Goal: Task Accomplishment & Management: Complete application form

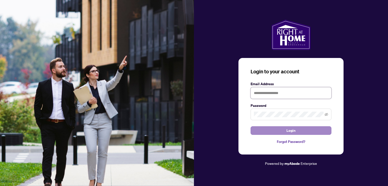
type input "**********"
click at [295, 129] on span "Login" at bounding box center [290, 131] width 9 height 8
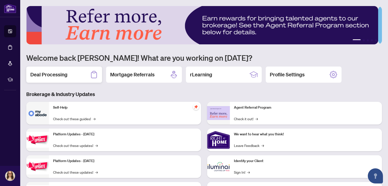
click at [80, 73] on div "Deal Processing" at bounding box center [64, 75] width 76 height 16
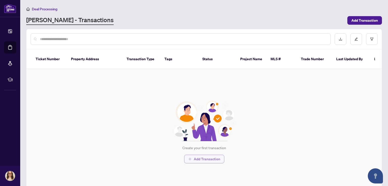
click at [212, 155] on span "Add Transaction" at bounding box center [207, 159] width 27 height 8
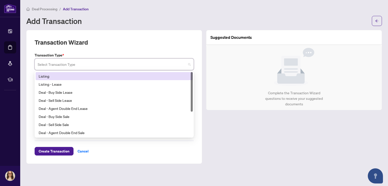
click at [127, 60] on input "search" at bounding box center [112, 65] width 148 height 11
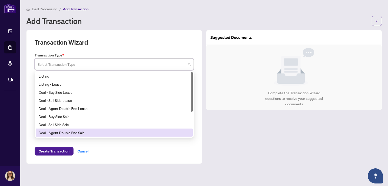
click at [114, 131] on div "Deal - Agent Double End Sale" at bounding box center [114, 133] width 151 height 6
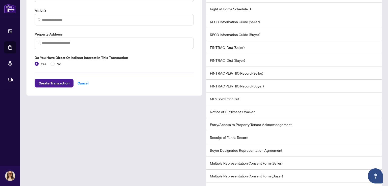
scroll to position [83, 0]
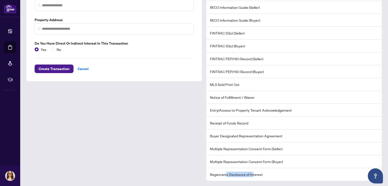
drag, startPoint x: 224, startPoint y: 174, endPoint x: 250, endPoint y: 176, distance: 26.3
click at [250, 176] on li "Registrants Disclosure of Interest" at bounding box center [293, 174] width 175 height 13
click at [234, 171] on li "Registrants Disclosure of Interest" at bounding box center [293, 174] width 175 height 13
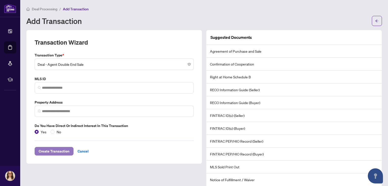
click at [56, 150] on span "Create Transaction" at bounding box center [54, 151] width 31 height 8
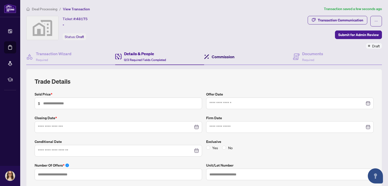
click at [221, 58] on h4 "Commission" at bounding box center [223, 57] width 23 height 6
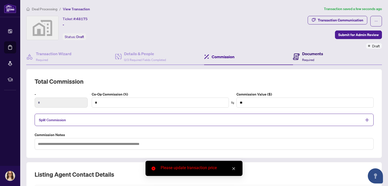
click at [302, 56] on h4 "Documents" at bounding box center [312, 54] width 21 height 6
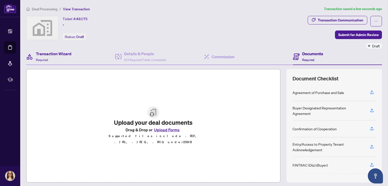
click at [78, 56] on div "Transaction Wizard Required" at bounding box center [70, 57] width 89 height 16
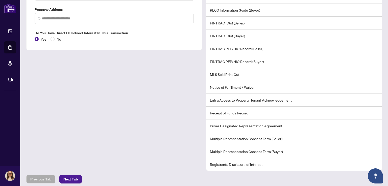
scroll to position [142, 0]
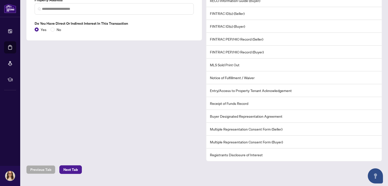
click at [236, 152] on li "Registrants Disclosure of Interest" at bounding box center [293, 155] width 175 height 13
drag, startPoint x: 268, startPoint y: 156, endPoint x: 207, endPoint y: 158, distance: 60.6
click at [207, 158] on li "Registrants Disclosure of Interest" at bounding box center [293, 155] width 175 height 13
copy li "Registrants Disclosure of Interest"
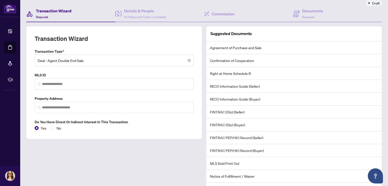
scroll to position [0, 0]
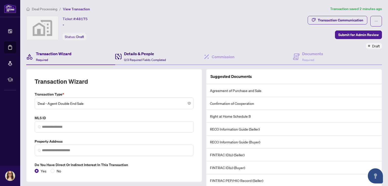
click at [163, 58] on span "0/3 Required Fields Completed" at bounding box center [145, 60] width 42 height 4
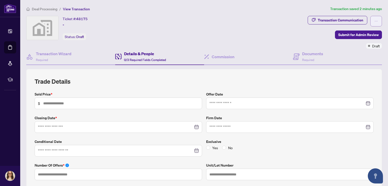
click at [375, 21] on icon "ellipsis" at bounding box center [376, 21] width 3 height 1
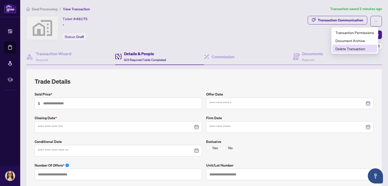
click at [352, 50] on span "Delete Transaction" at bounding box center [354, 49] width 39 height 6
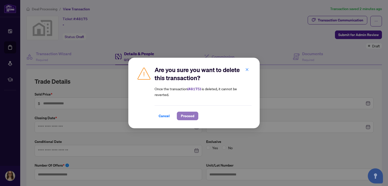
click at [188, 113] on span "Proceed" at bounding box center [187, 116] width 13 height 8
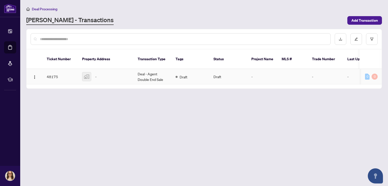
click at [345, 71] on td "-" at bounding box center [362, 76] width 38 height 15
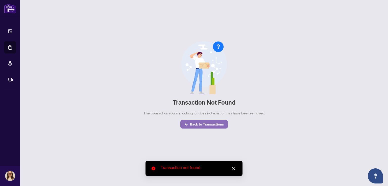
click at [218, 127] on span "Back to Transactions" at bounding box center [207, 124] width 34 height 8
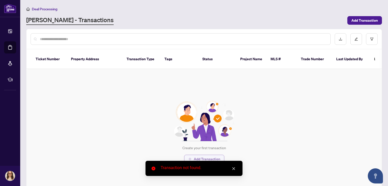
click at [202, 157] on span "Add Transaction" at bounding box center [207, 159] width 27 height 8
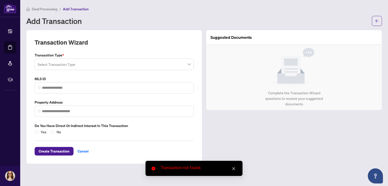
click at [124, 62] on input "search" at bounding box center [112, 65] width 148 height 11
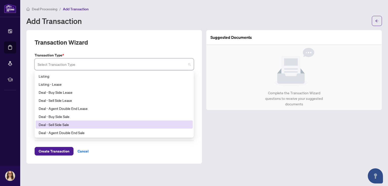
click at [129, 124] on div "Deal - Sell Side Sale" at bounding box center [114, 125] width 151 height 6
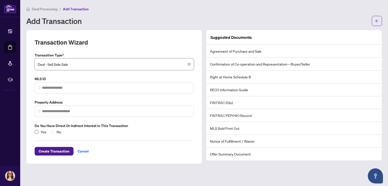
click at [42, 132] on span "Yes" at bounding box center [44, 132] width 10 height 6
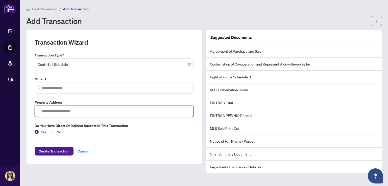
click at [69, 112] on input "search" at bounding box center [116, 111] width 148 height 5
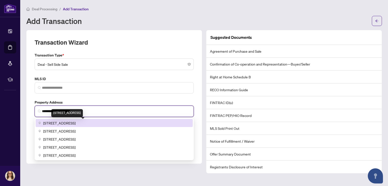
click at [75, 121] on span "[STREET_ADDRESS]" at bounding box center [59, 123] width 32 height 6
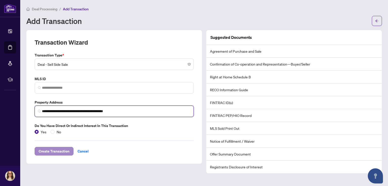
type input "**********"
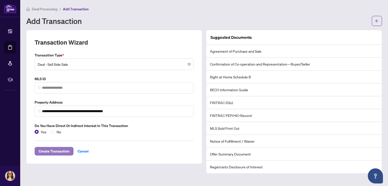
click at [64, 151] on span "Create Transaction" at bounding box center [54, 151] width 31 height 8
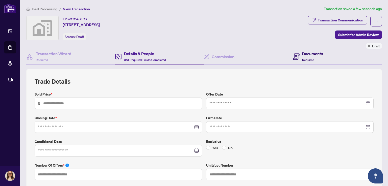
click at [310, 53] on h4 "Documents" at bounding box center [312, 54] width 21 height 6
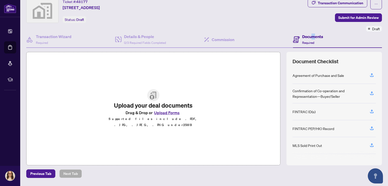
scroll to position [32, 0]
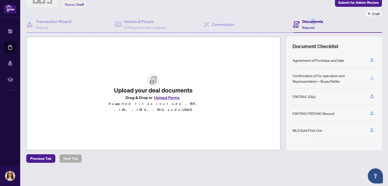
click at [369, 76] on icon "button" at bounding box center [371, 78] width 5 height 5
